Goal: Information Seeking & Learning: Learn about a topic

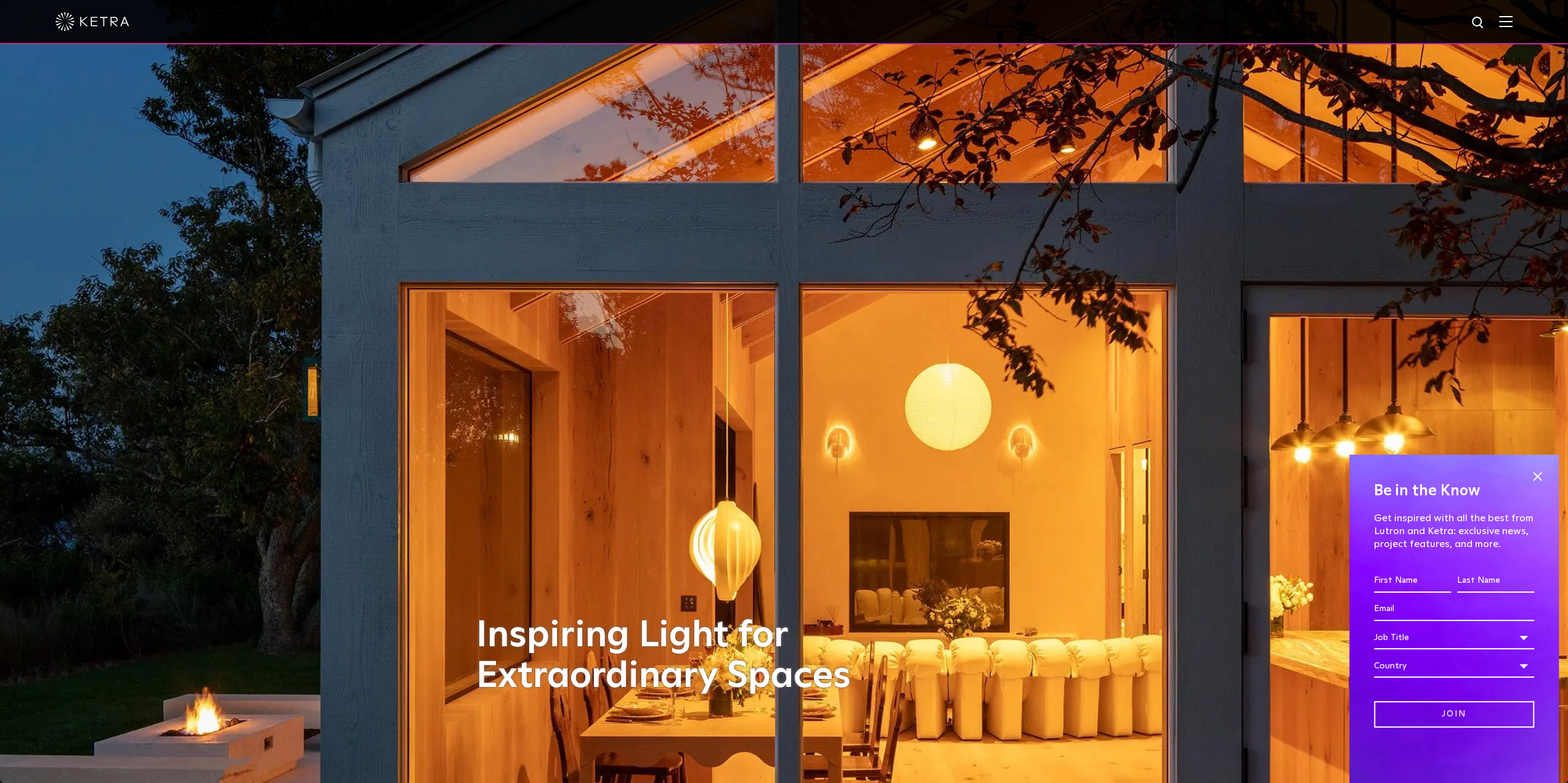
click at [1510, 22] on img at bounding box center [1505, 22] width 13 height 12
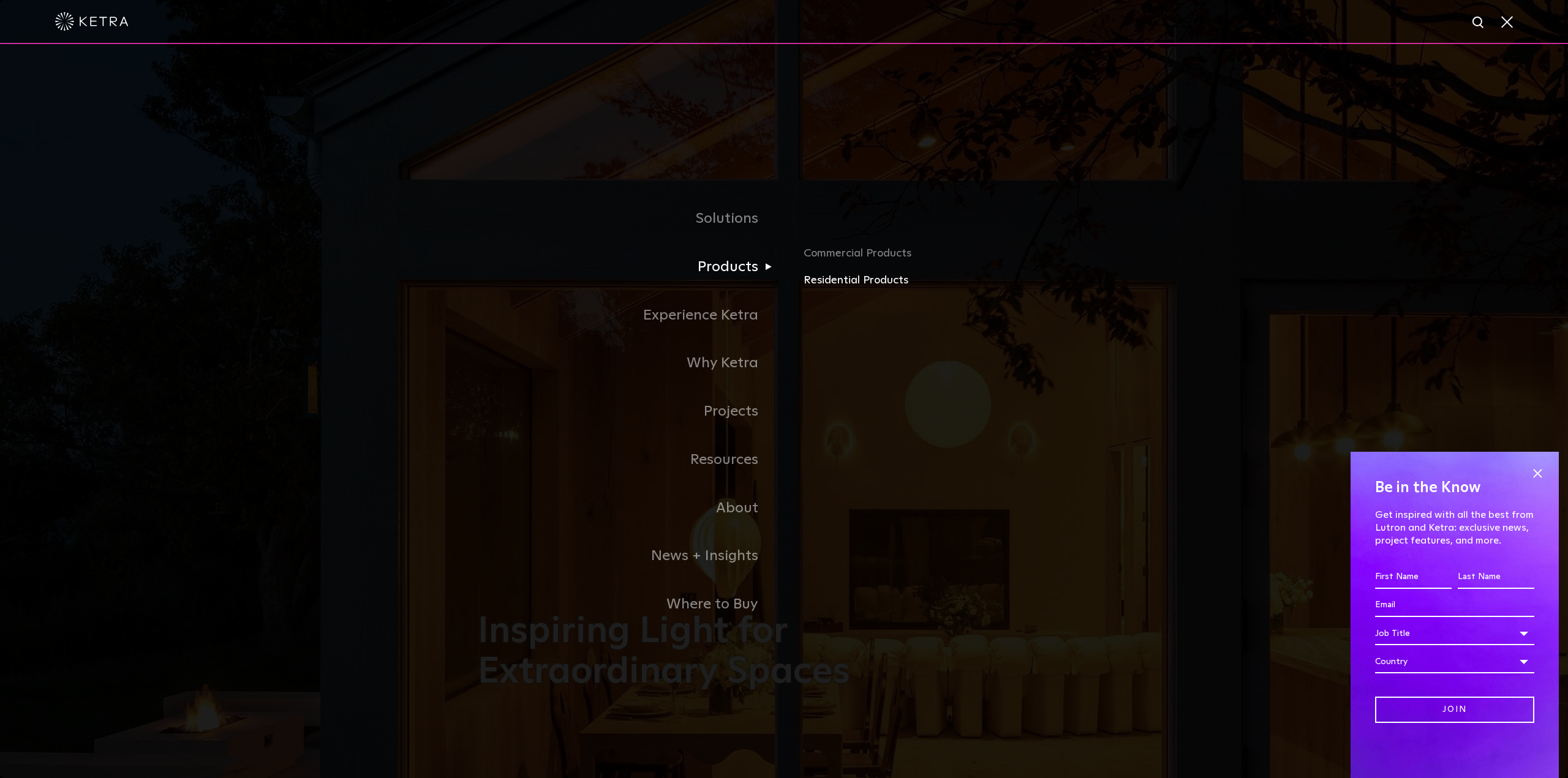
click at [845, 277] on link "Residential Products" at bounding box center [947, 281] width 287 height 18
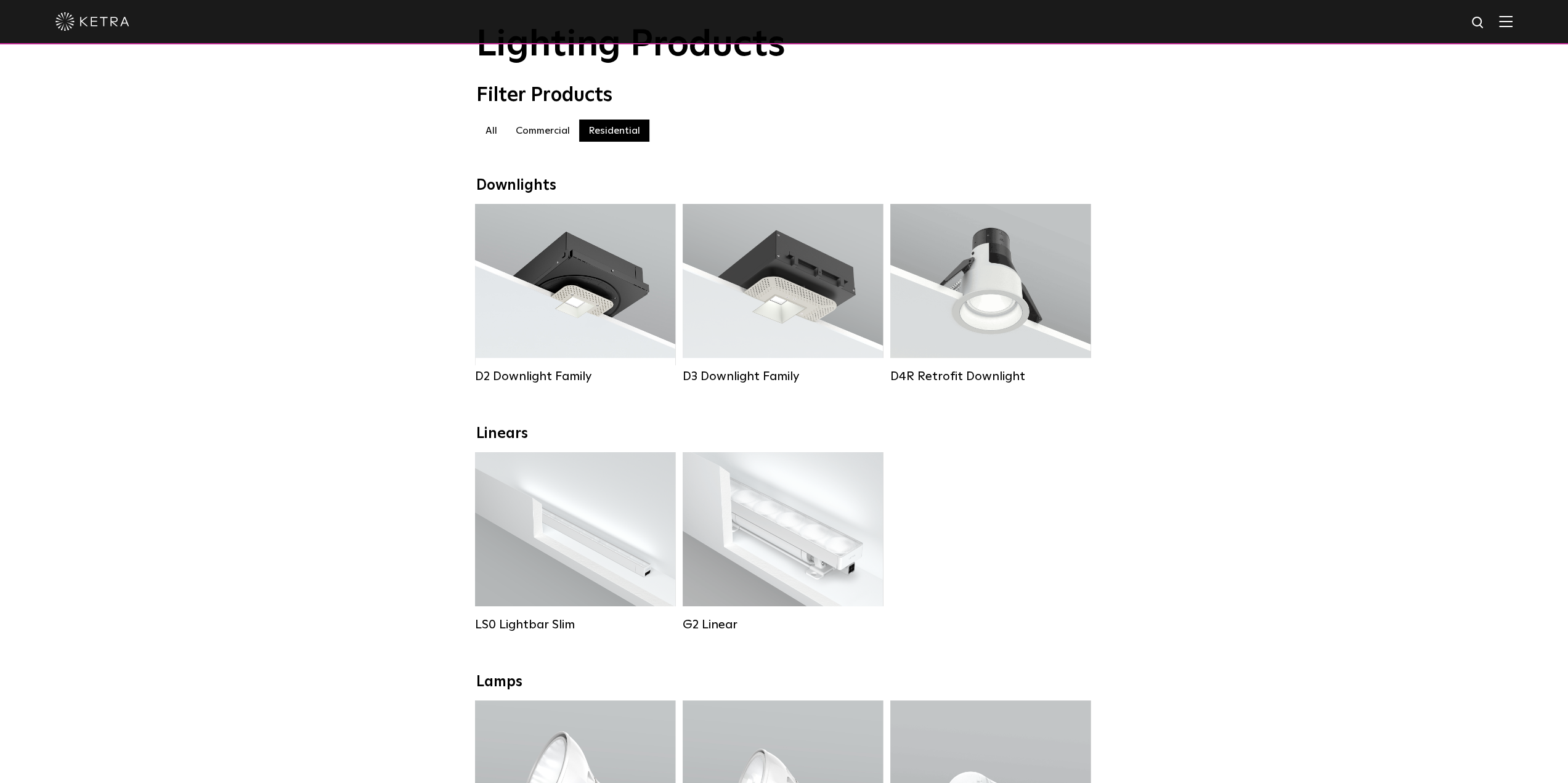
scroll to position [61, 0]
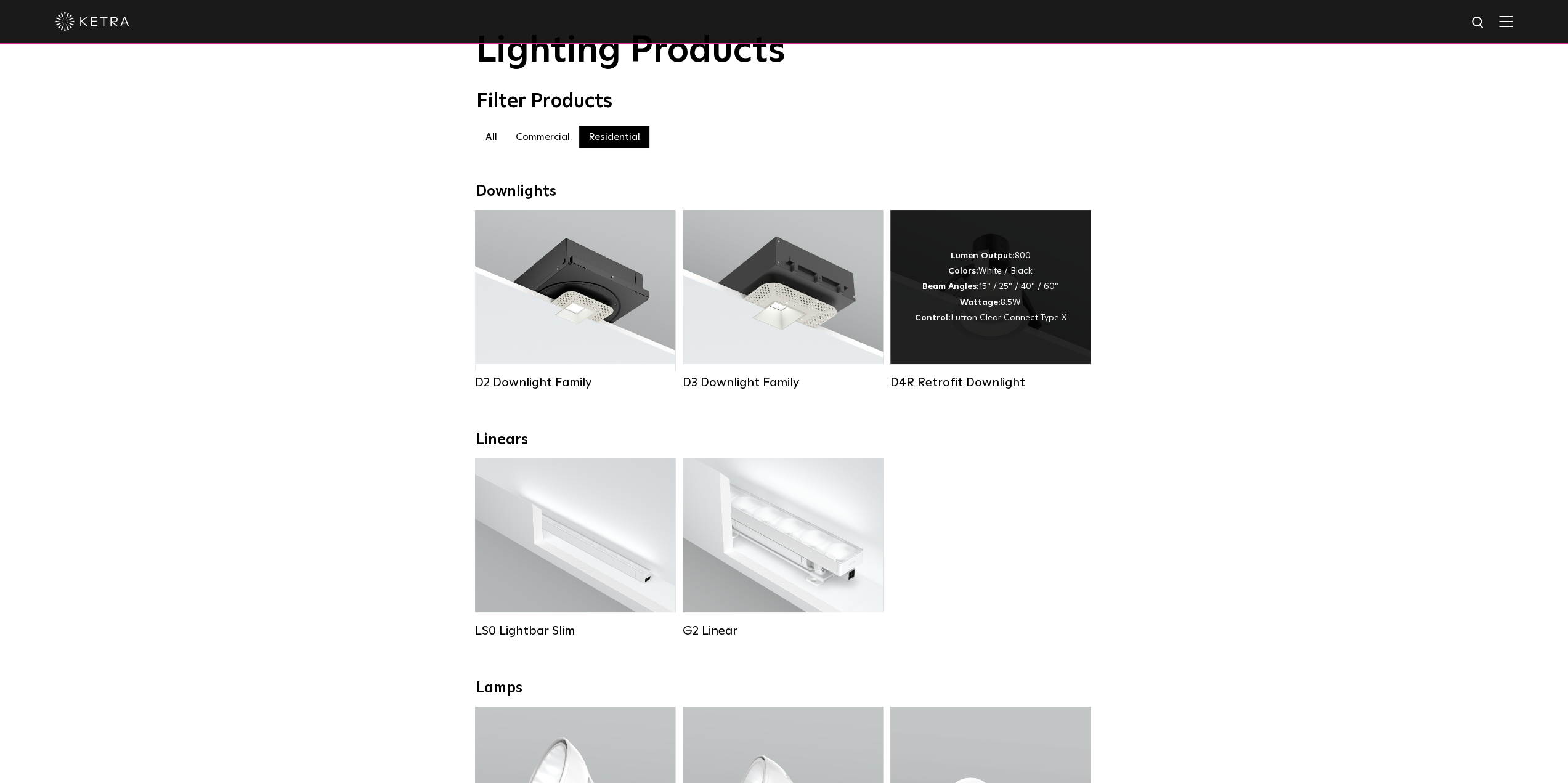
click at [1014, 308] on div "Lumen Output: 800 Colors: White / Black Beam Angles: 15° / 25° / 40° / 60° Watt…" at bounding box center [991, 287] width 152 height 78
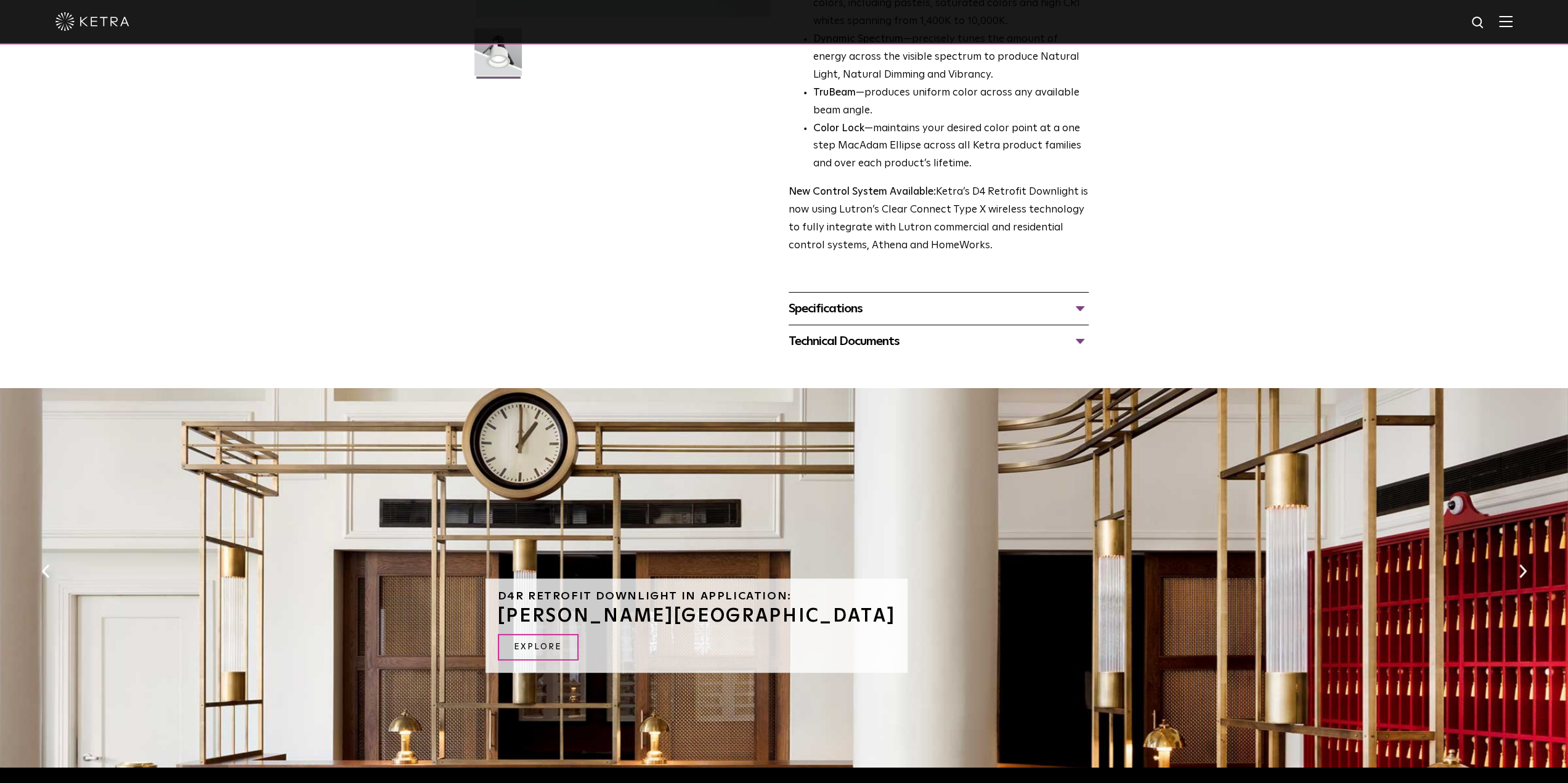
scroll to position [554, 0]
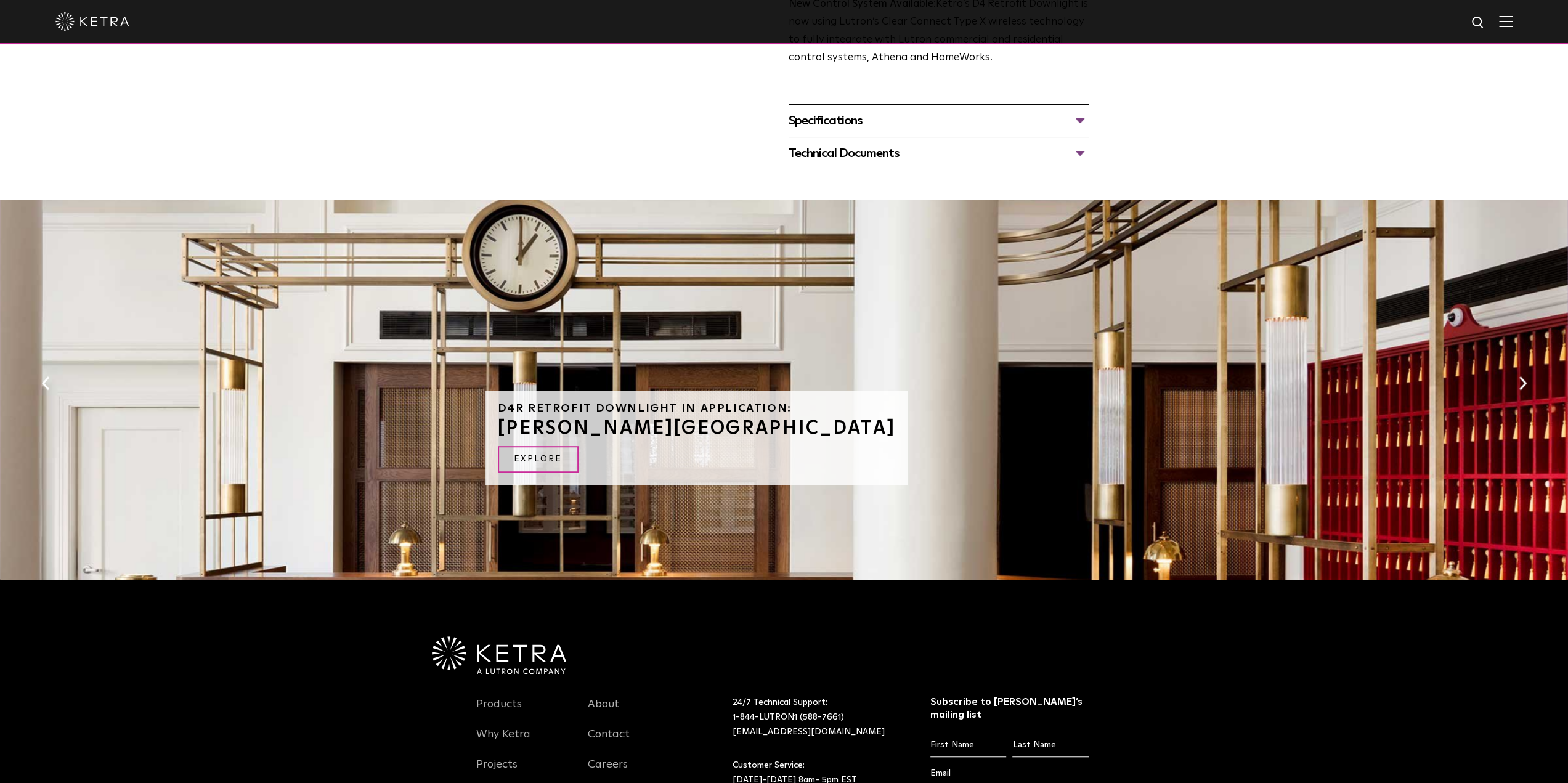
click at [881, 152] on div "Technical Documents" at bounding box center [939, 153] width 300 height 19
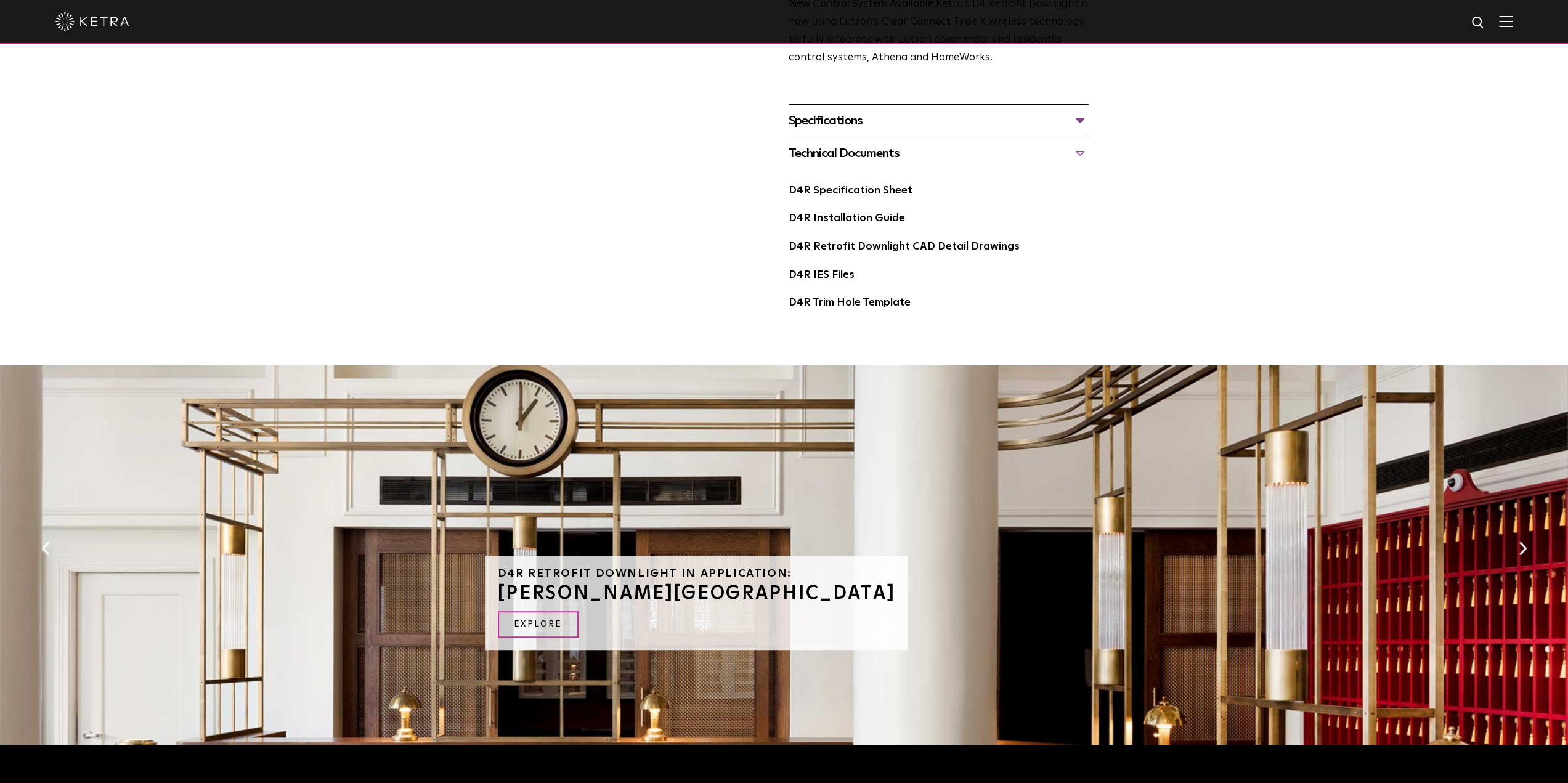
click at [879, 121] on div "Specifications" at bounding box center [939, 120] width 300 height 19
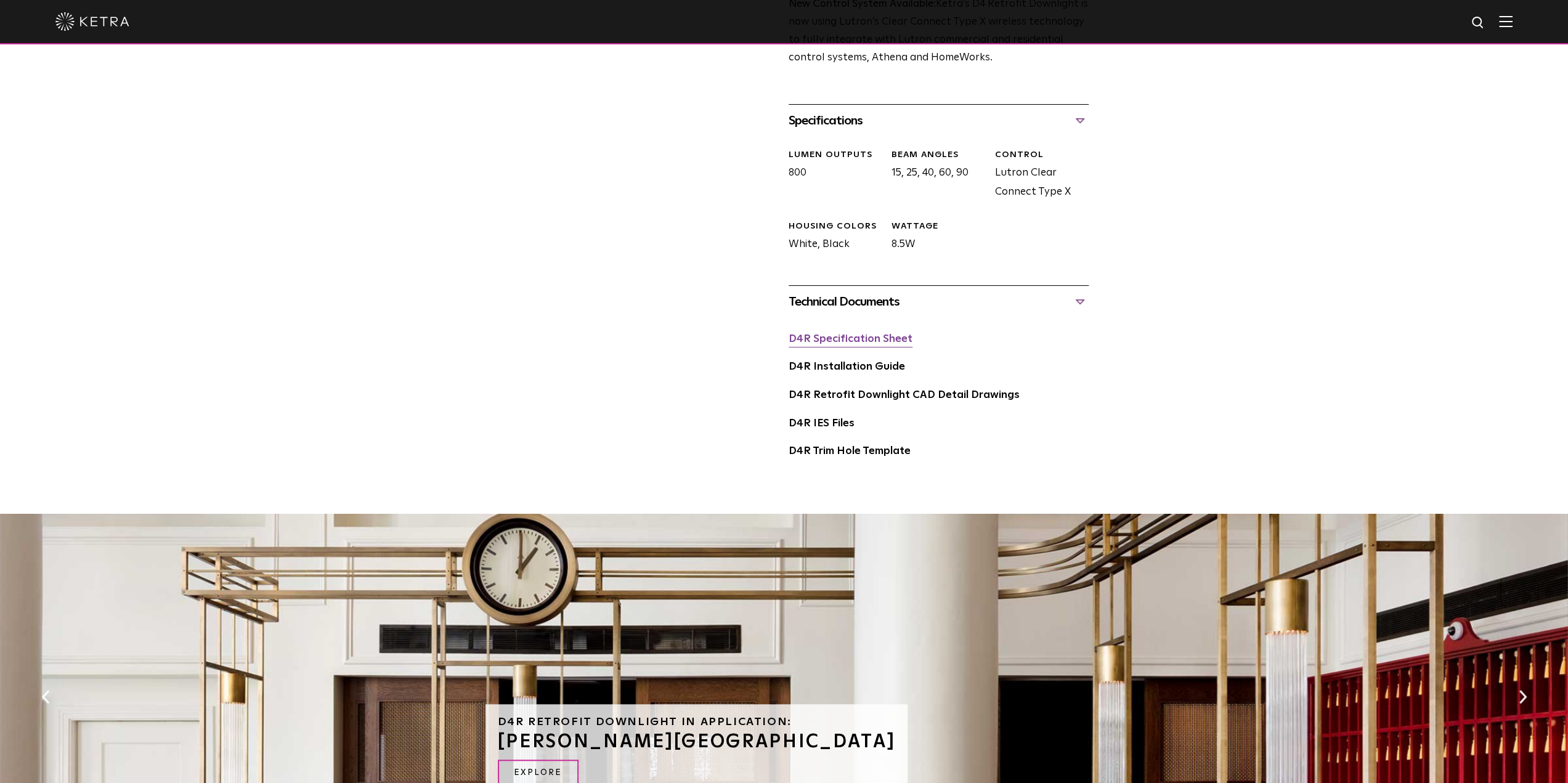
click at [859, 340] on link "D4R Specification Sheet" at bounding box center [851, 339] width 124 height 10
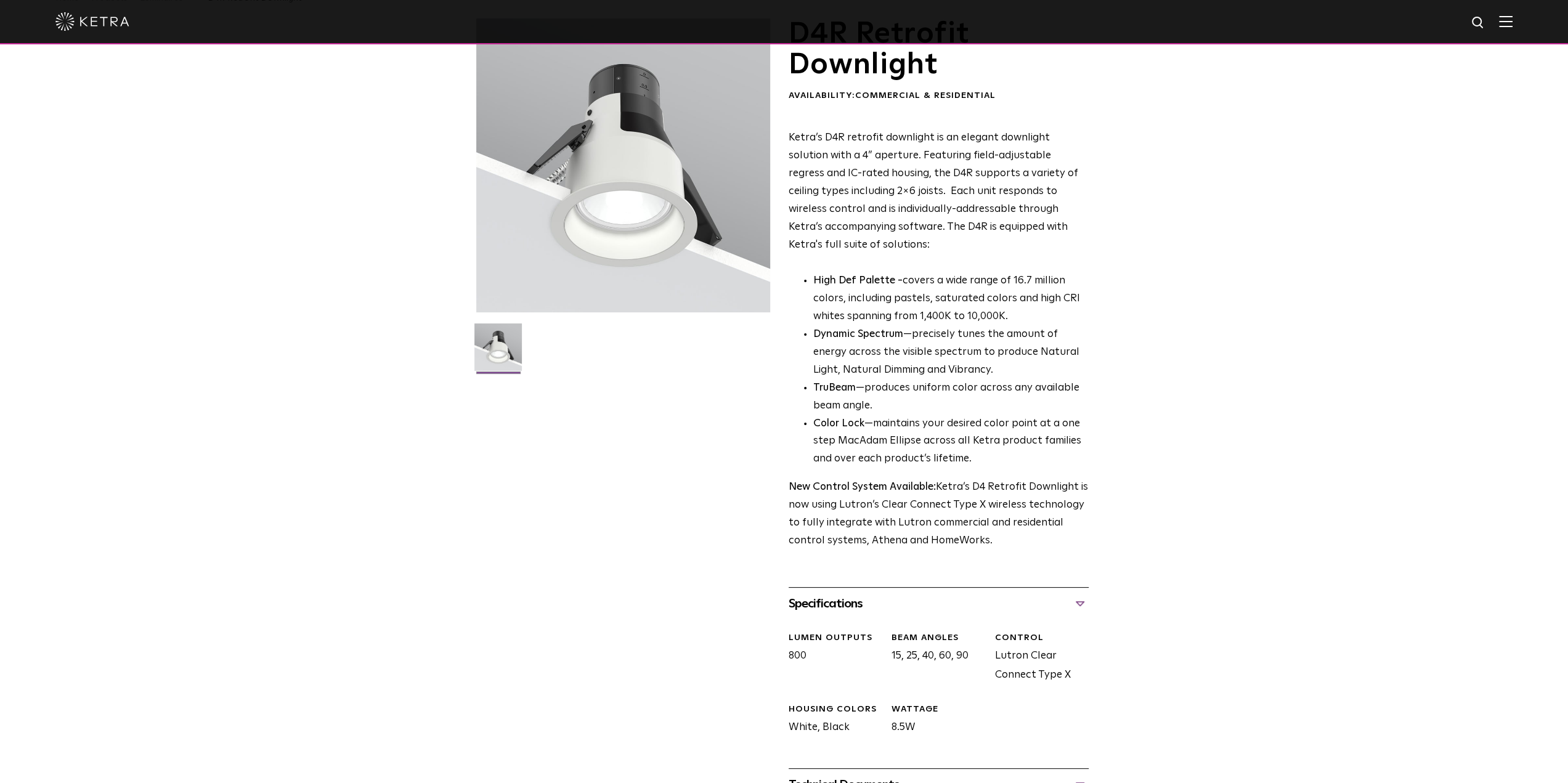
scroll to position [0, 0]
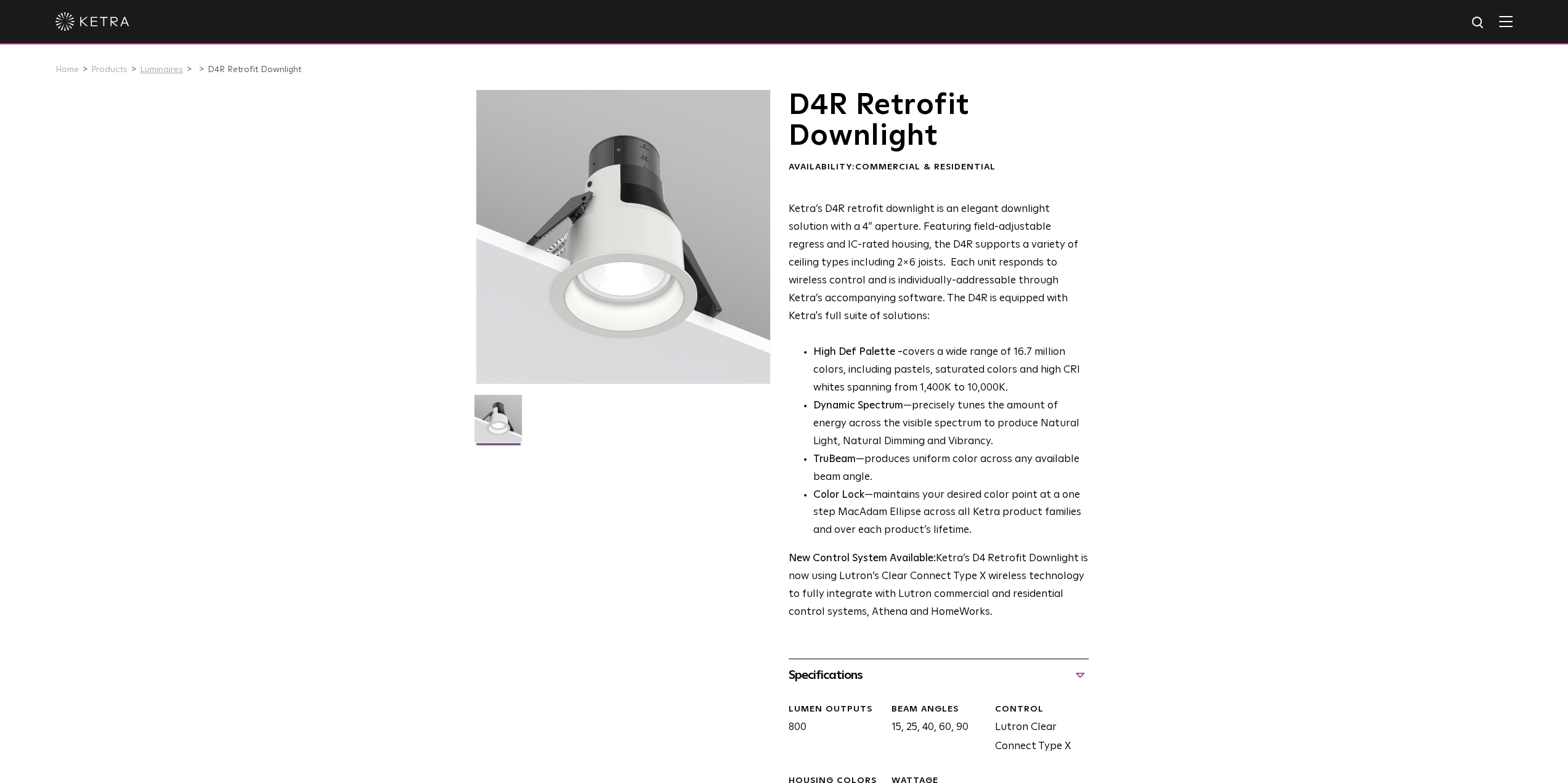
click at [153, 72] on link "Luminaires" at bounding box center [161, 69] width 43 height 9
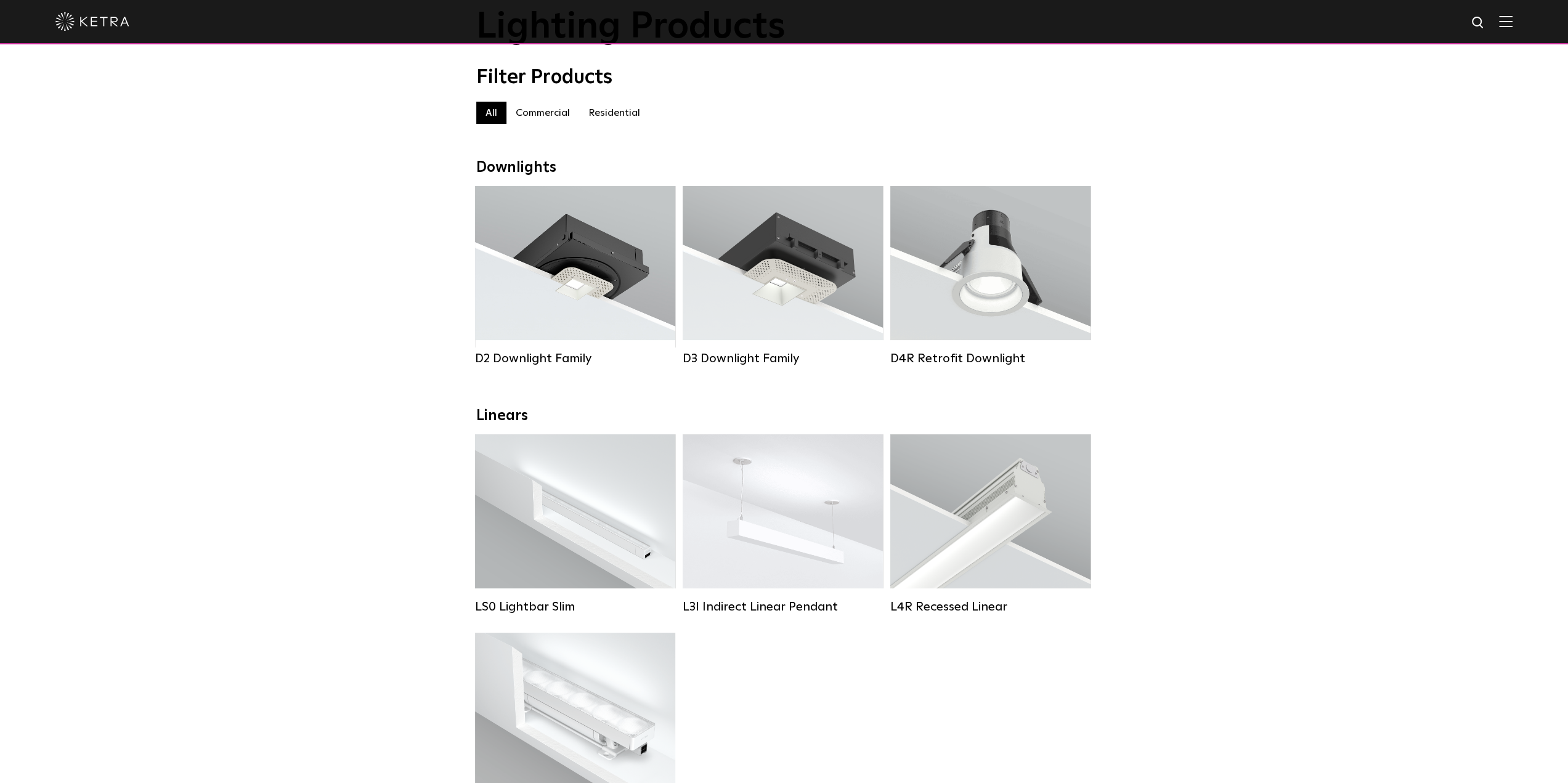
scroll to position [123, 0]
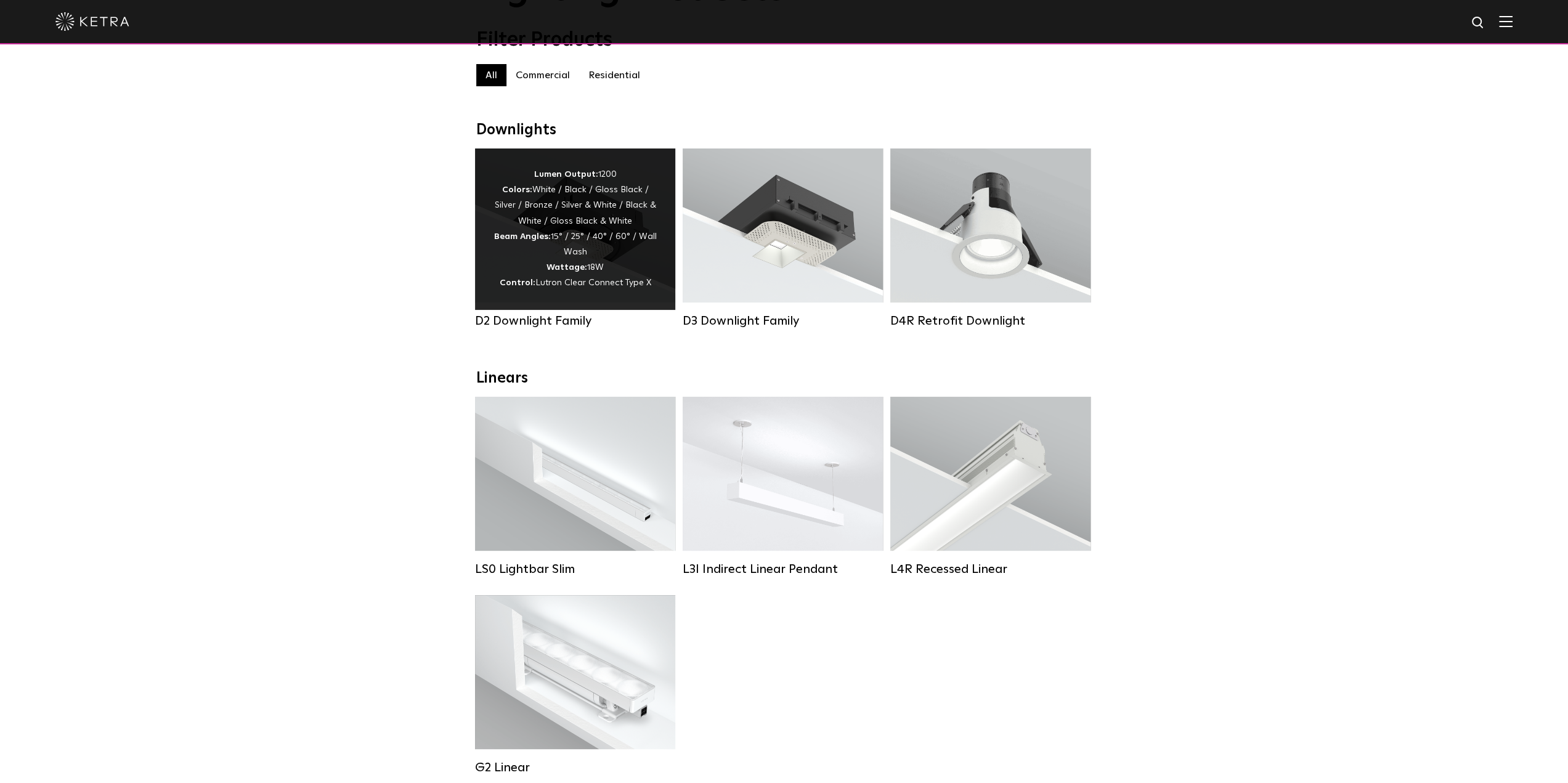
click at [630, 249] on div "Lumen Output: 1200 Colors: White / Black / Gloss Black / Silver / Bronze / Silv…" at bounding box center [575, 229] width 164 height 125
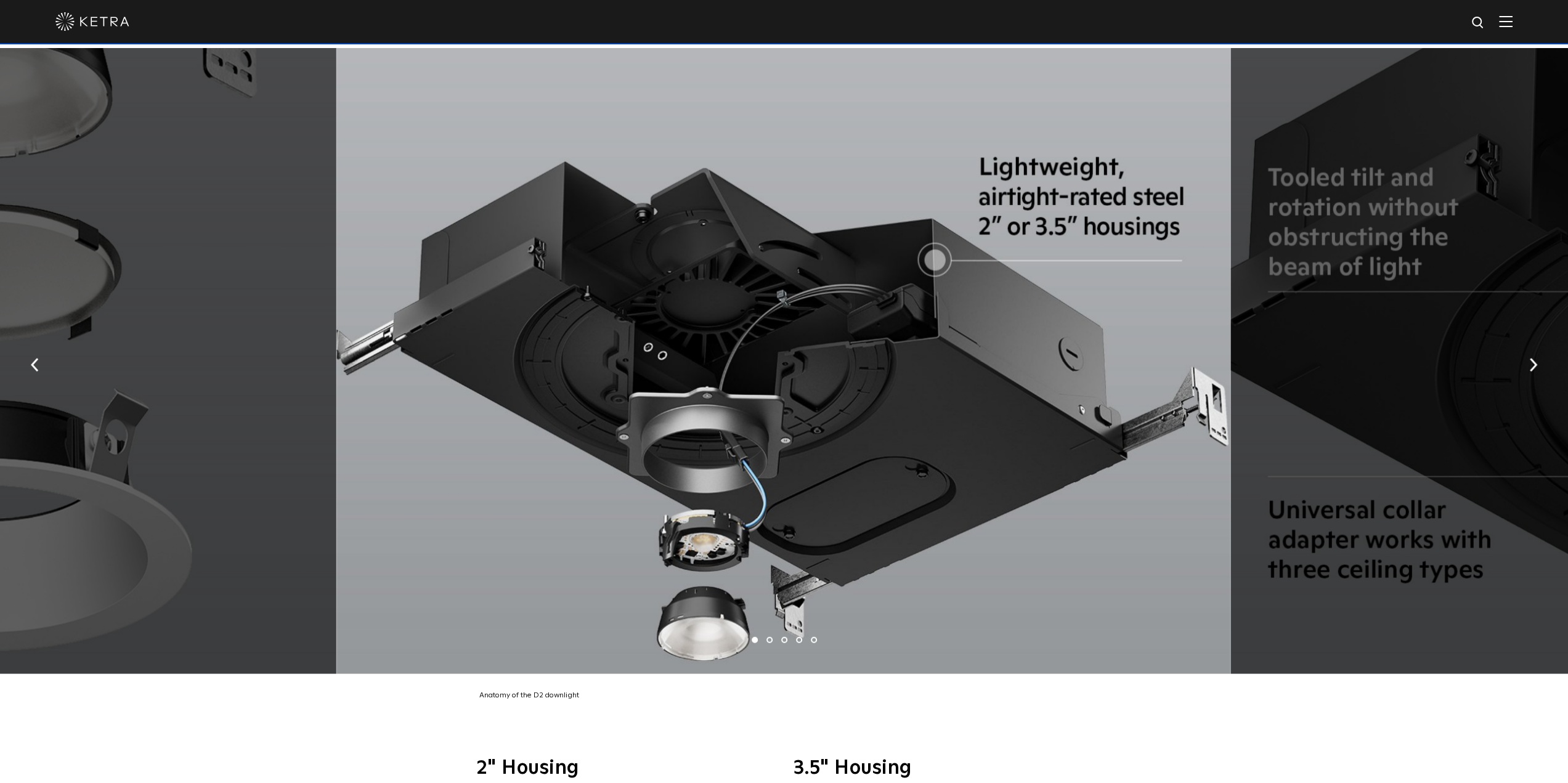
scroll to position [2834, 0]
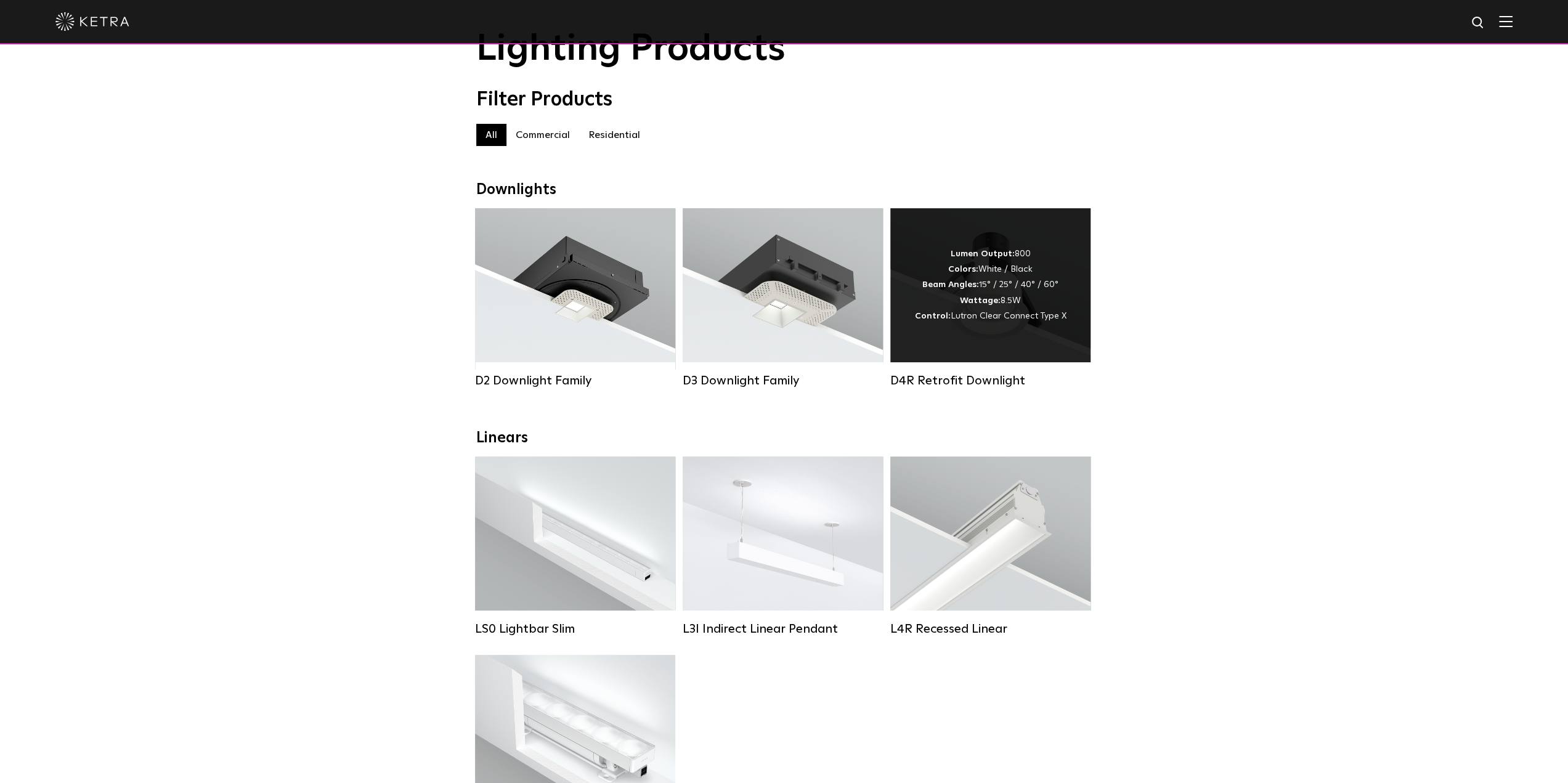
scroll to position [61, 0]
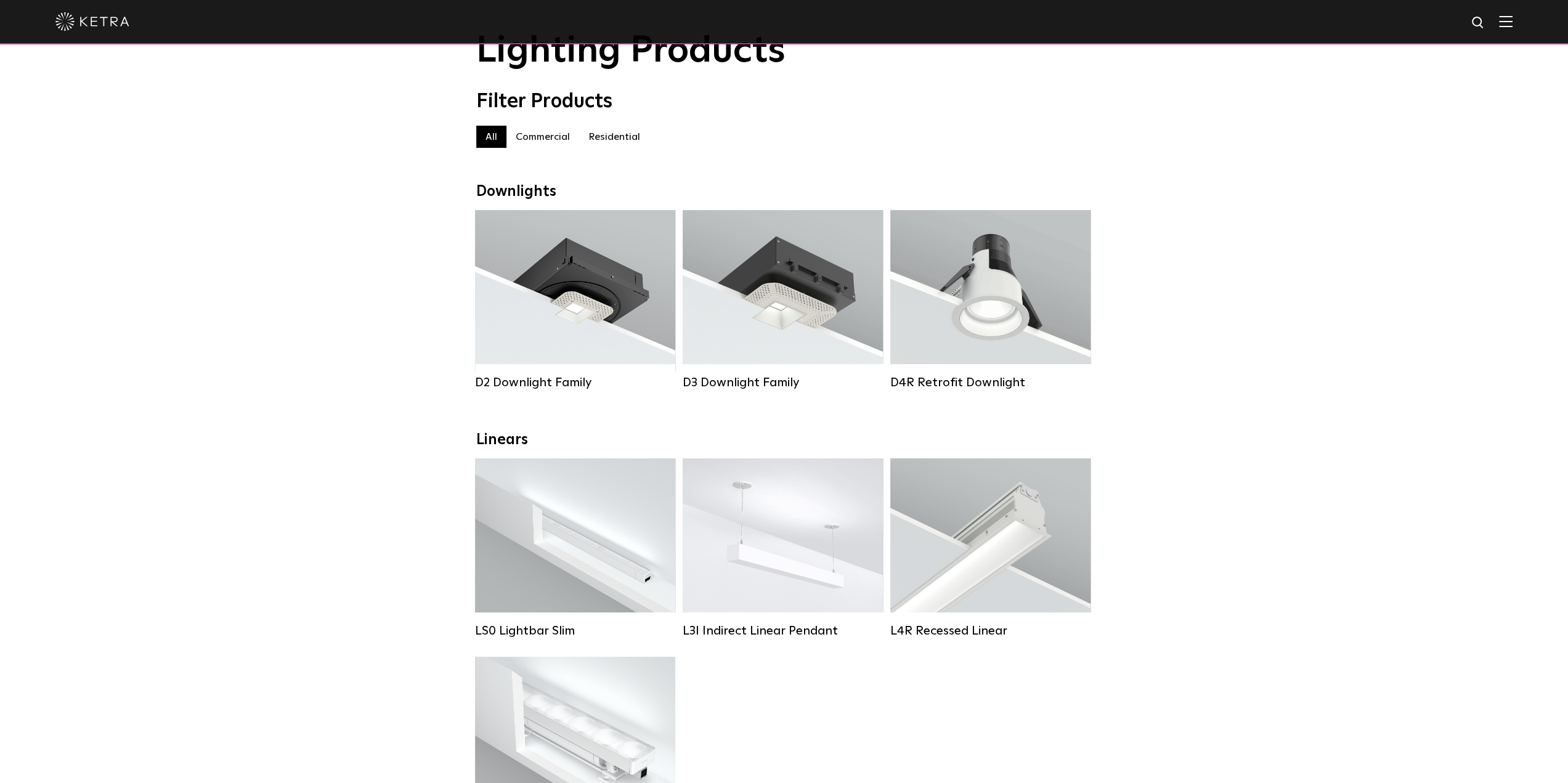
click at [598, 137] on label "Residential" at bounding box center [614, 137] width 70 height 22
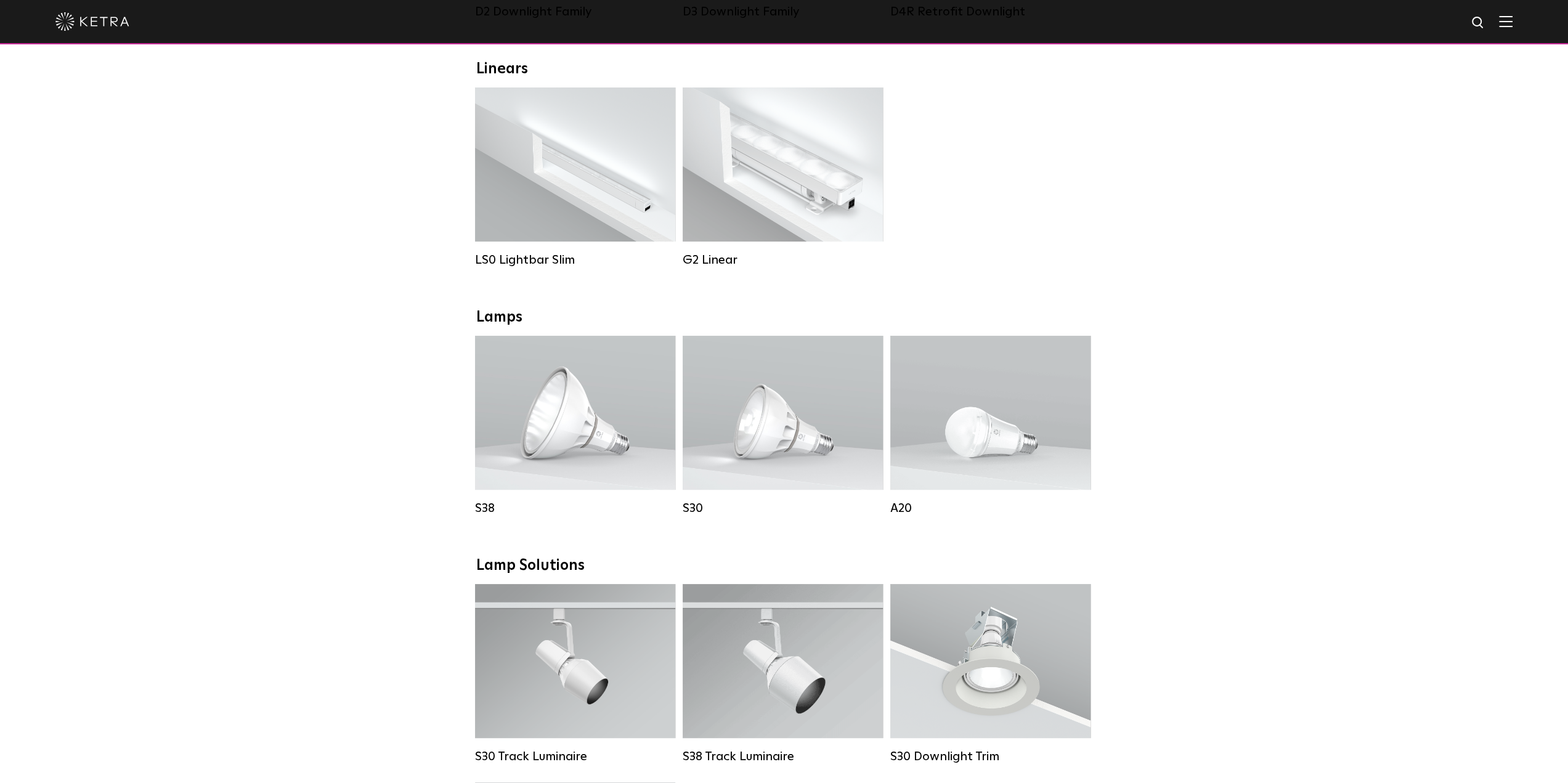
scroll to position [431, 0]
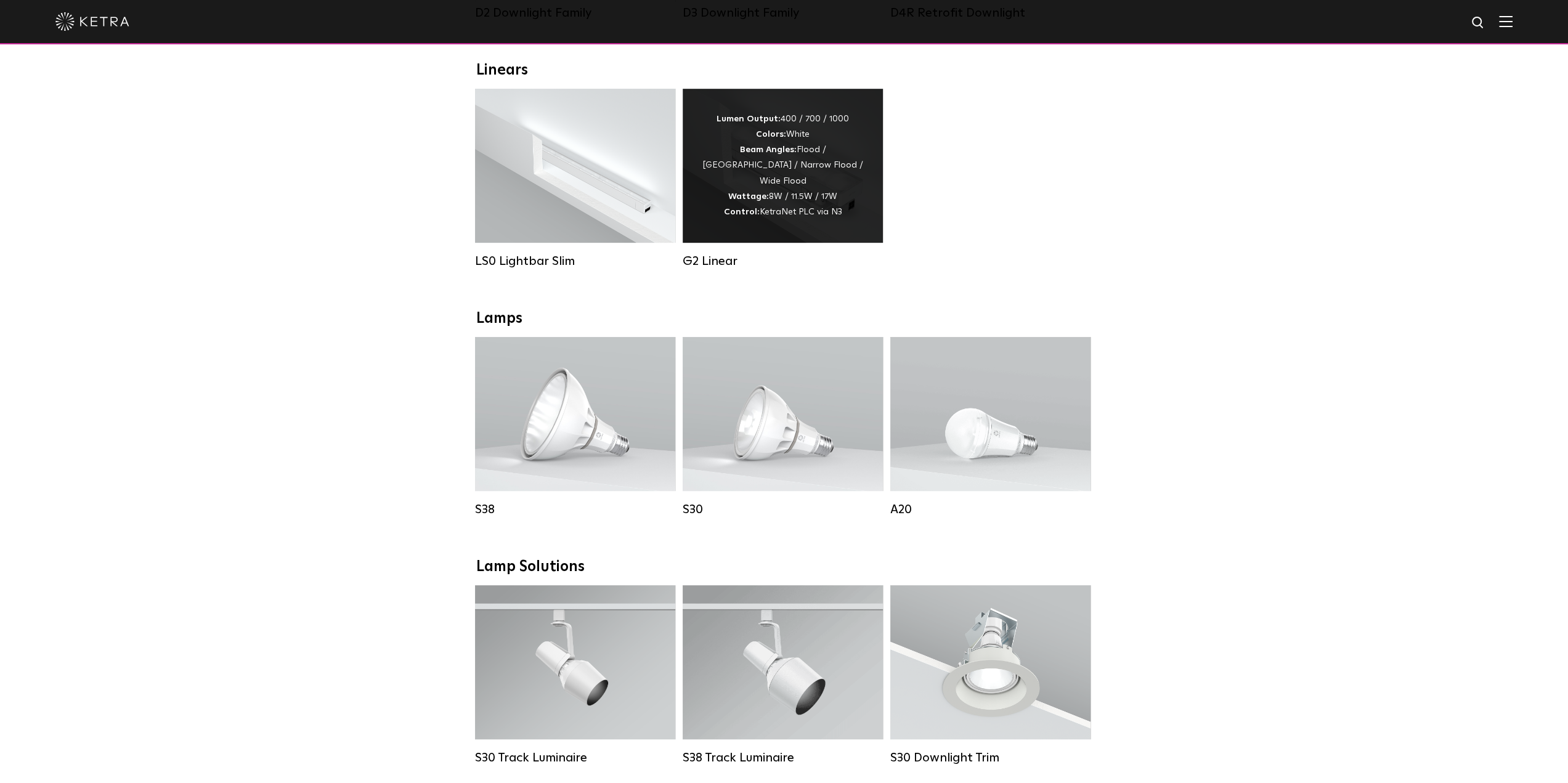
click at [799, 185] on div "Lumen Output: 400 / 700 / 1000 Colors: White Beam Angles: Flood / Graze / Narro…" at bounding box center [782, 165] width 164 height 108
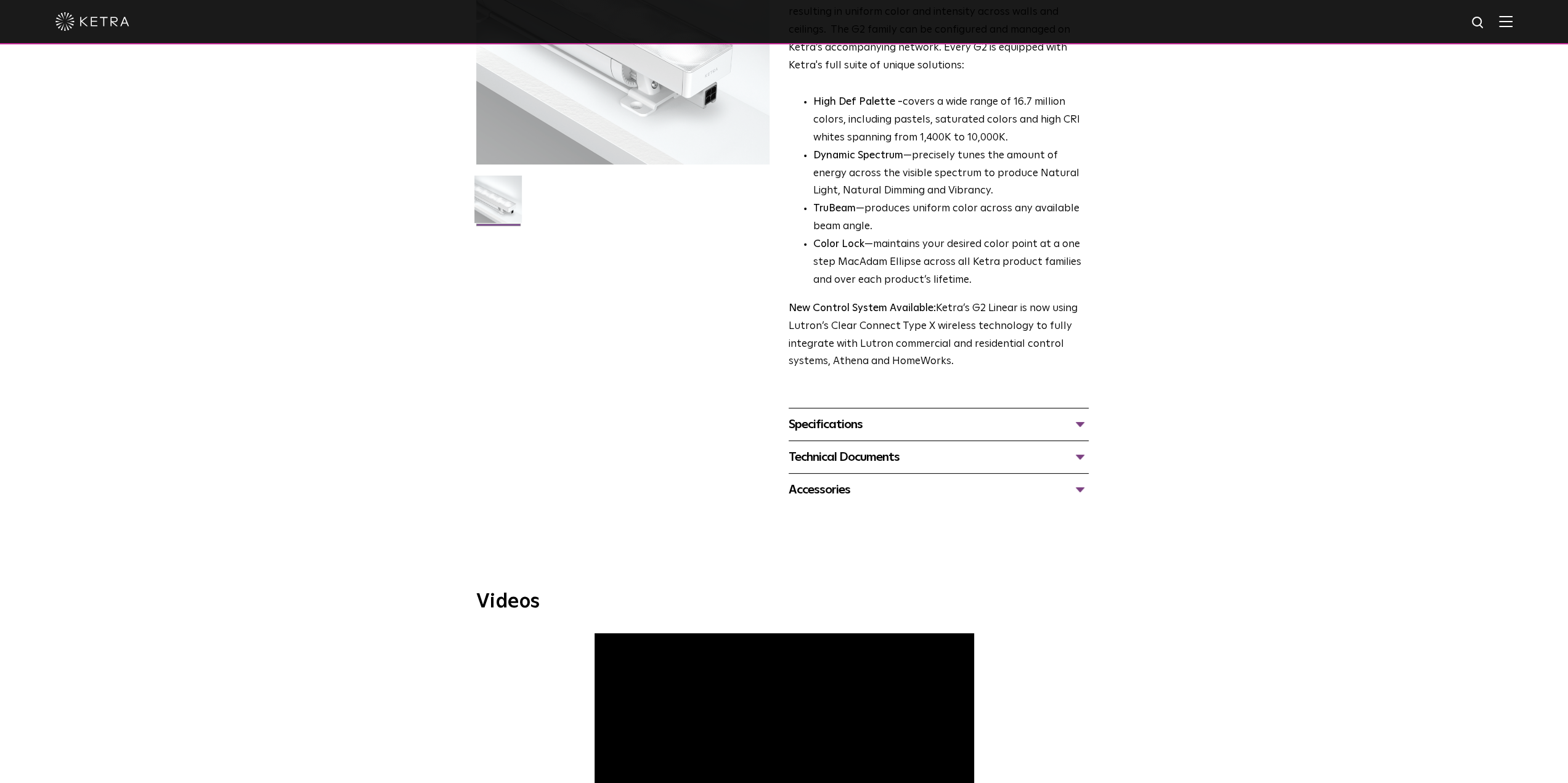
scroll to position [554, 0]
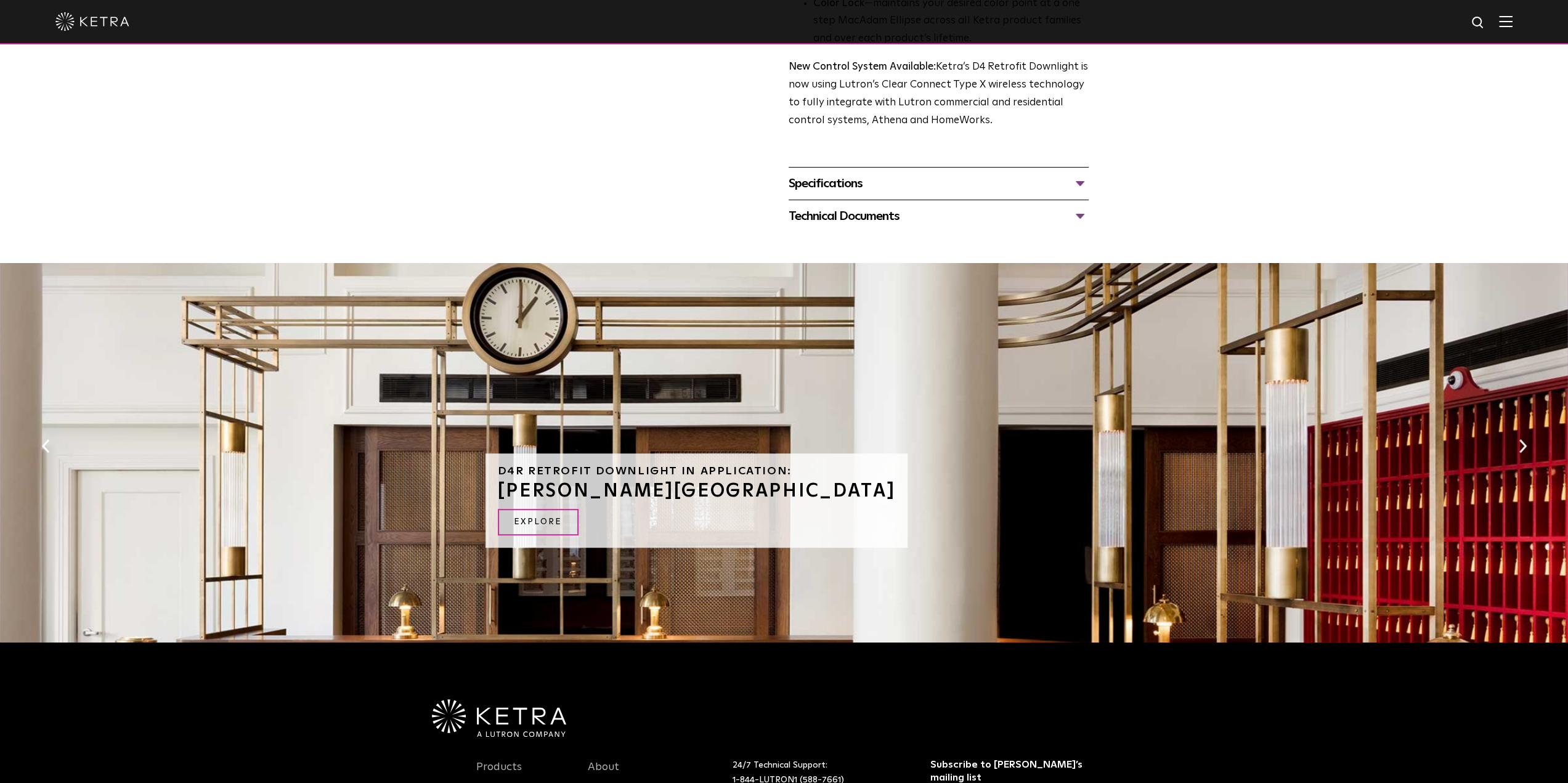
scroll to position [493, 0]
